Goal: Complete application form: Complete application form

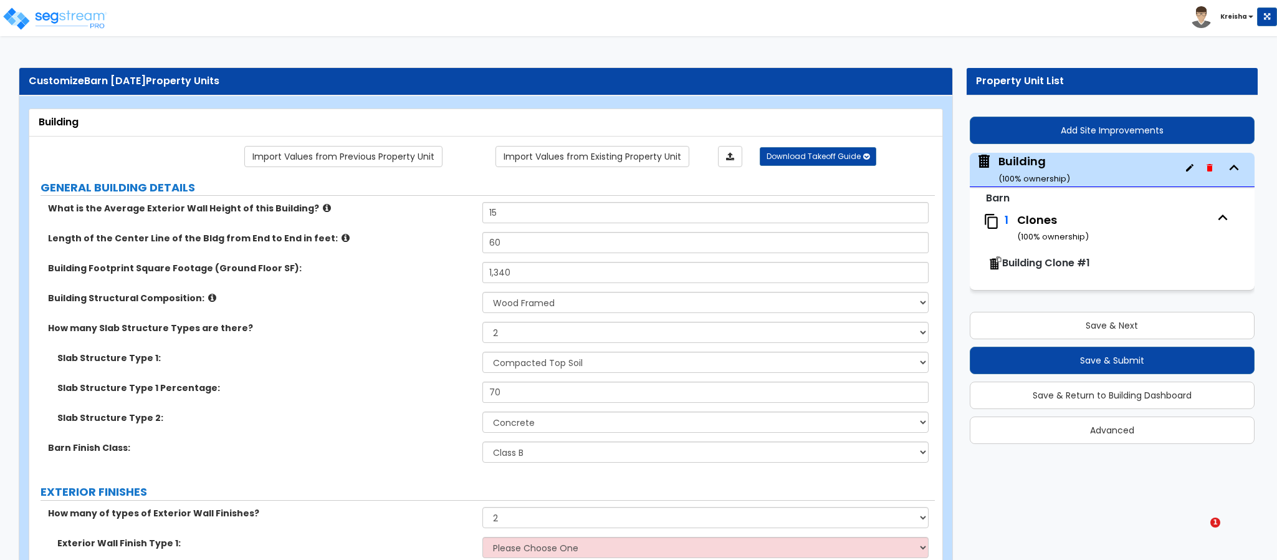
select select "7"
select select "2"
select select "1"
select select "3"
select select "1"
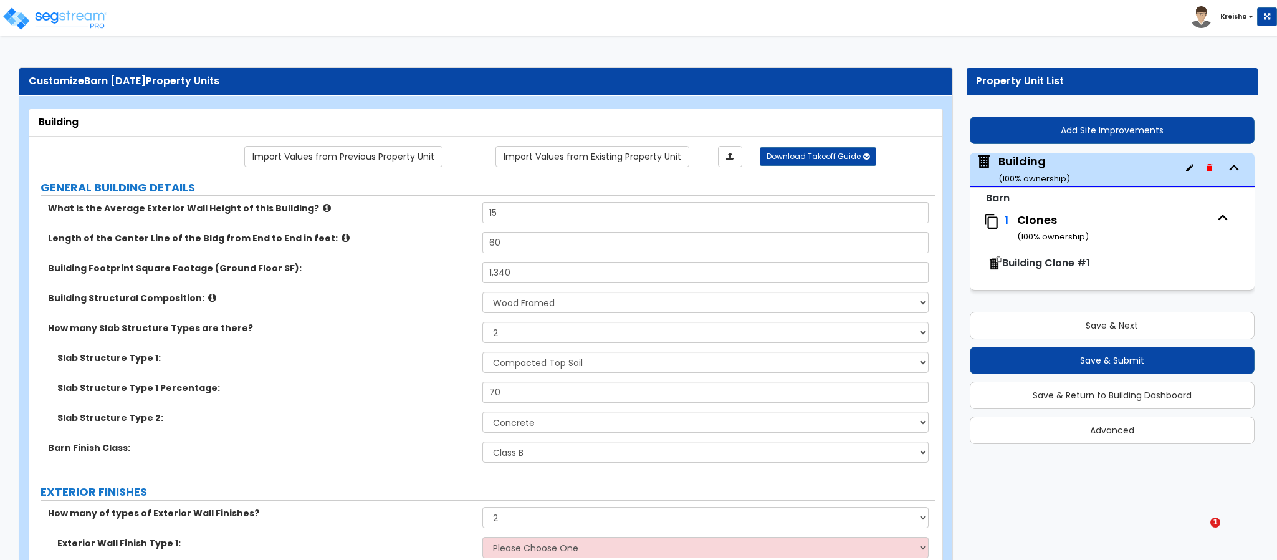
select select "2"
select select "3"
select select "4"
select select "2"
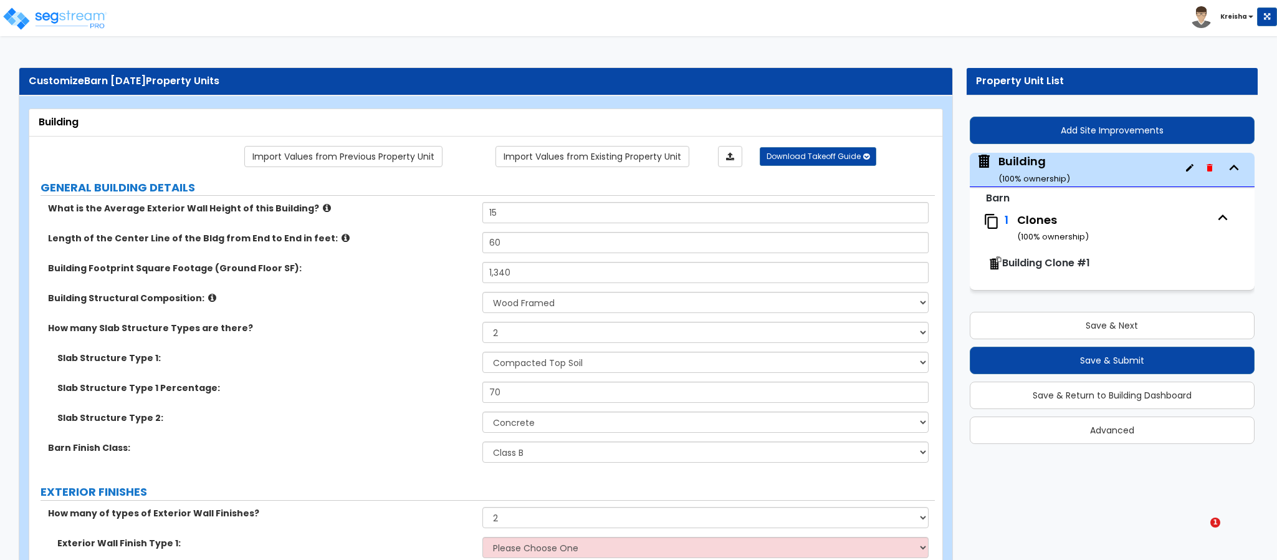
select select "3"
select select "2"
